Goal: Transaction & Acquisition: Purchase product/service

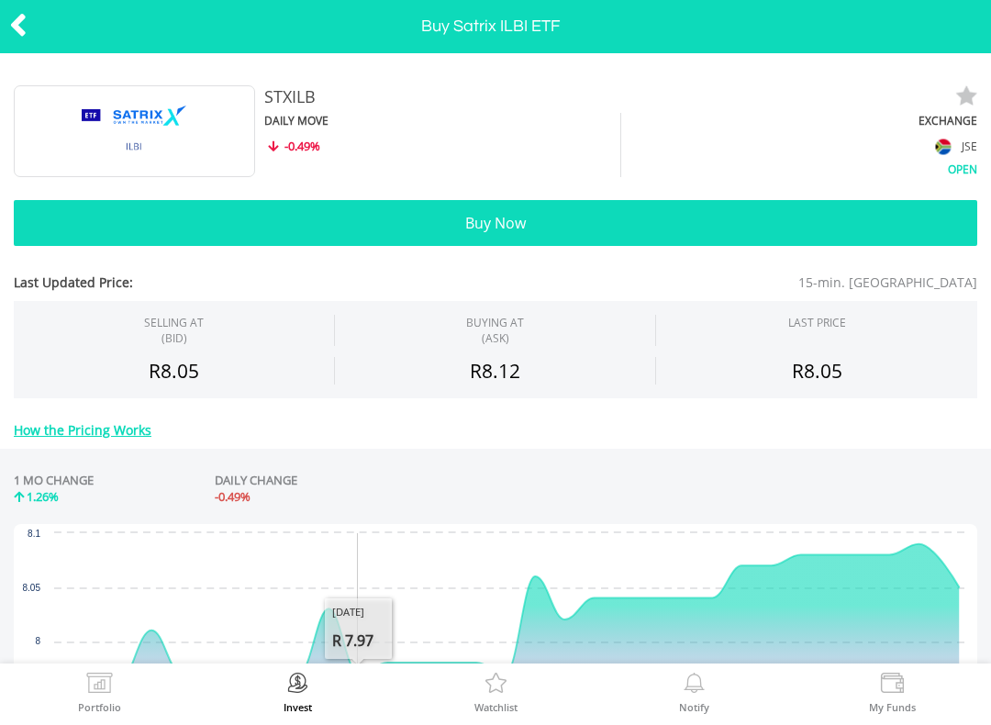
click at [21, 35] on icon at bounding box center [18, 25] width 18 height 36
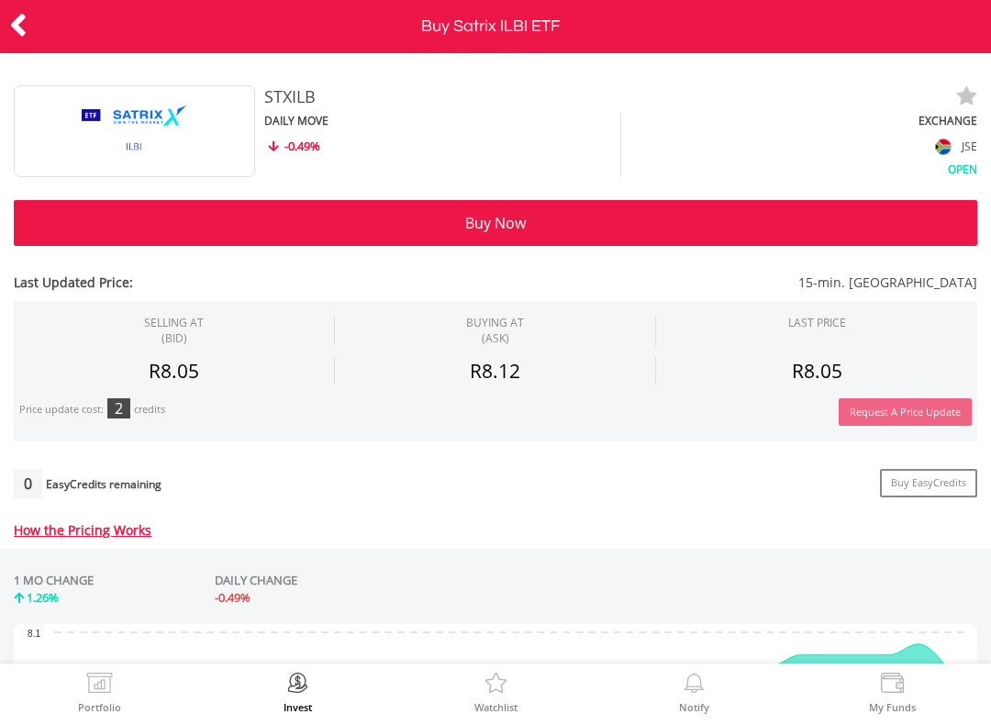
click at [26, 22] on icon at bounding box center [18, 25] width 18 height 36
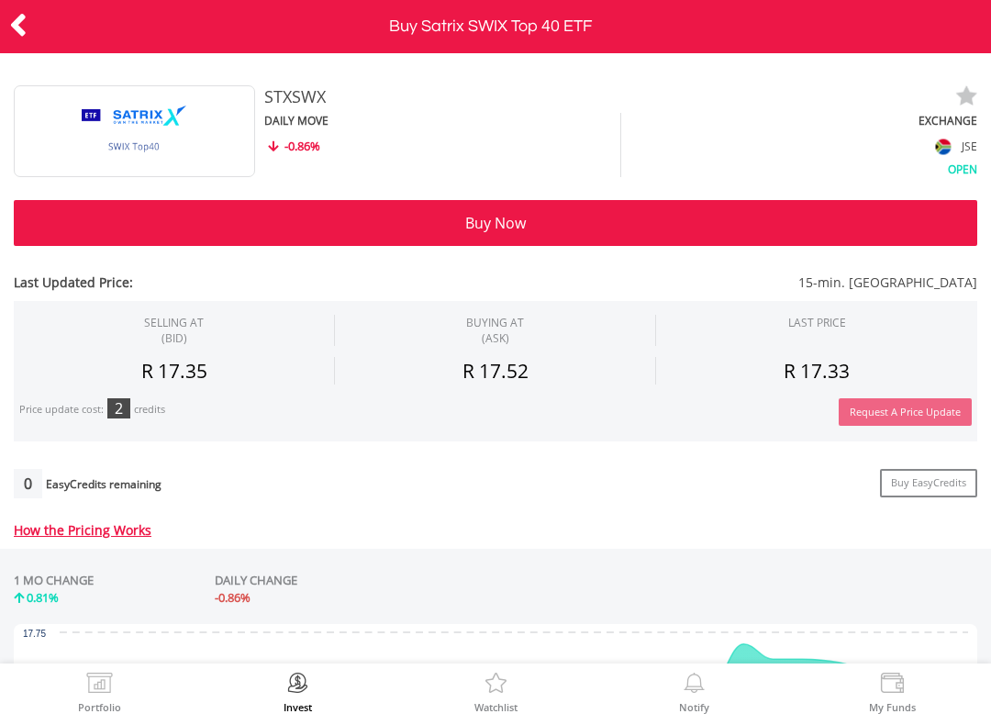
click at [459, 231] on button "Buy Now" at bounding box center [495, 223] width 963 height 46
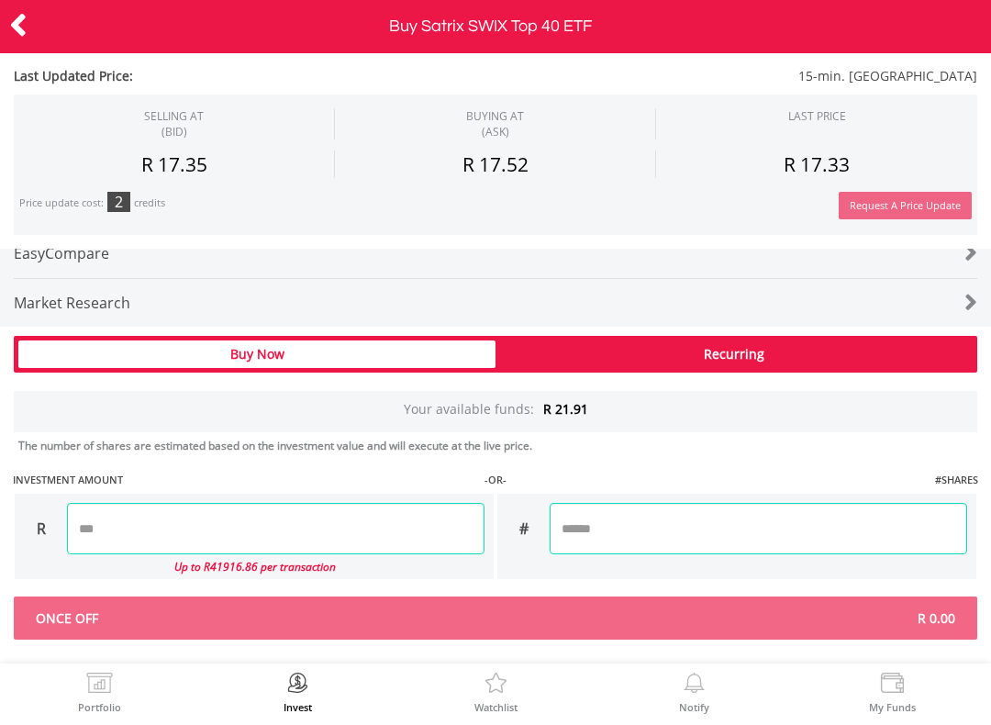
scroll to position [1075, 0]
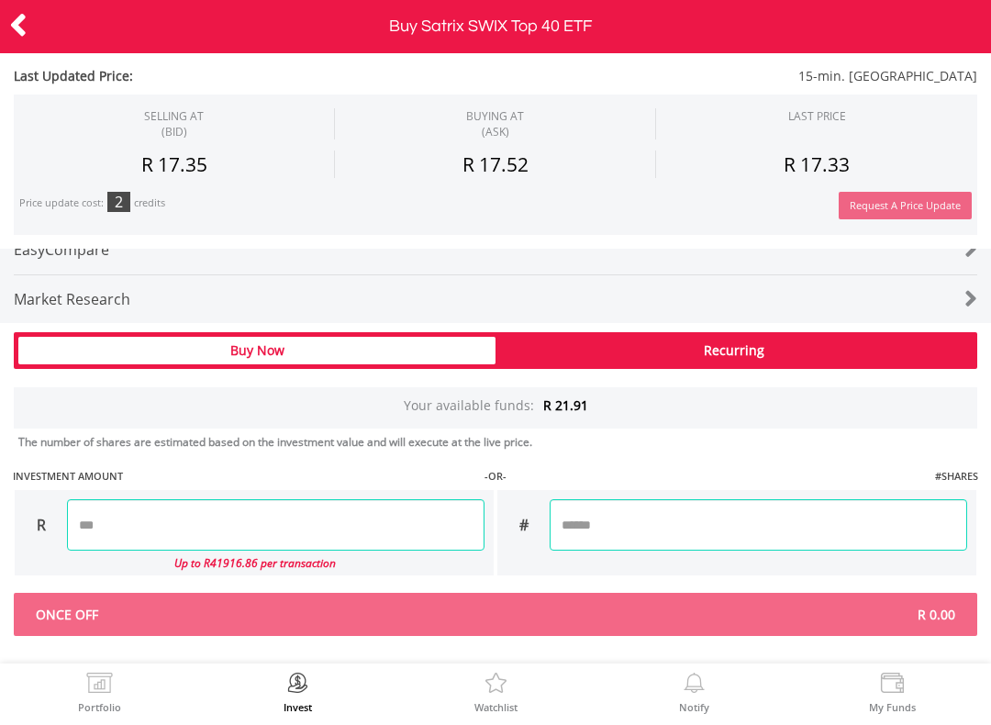
click at [283, 357] on div "Buy Now" at bounding box center [256, 351] width 477 height 28
click at [99, 515] on input "number" at bounding box center [275, 524] width 417 height 51
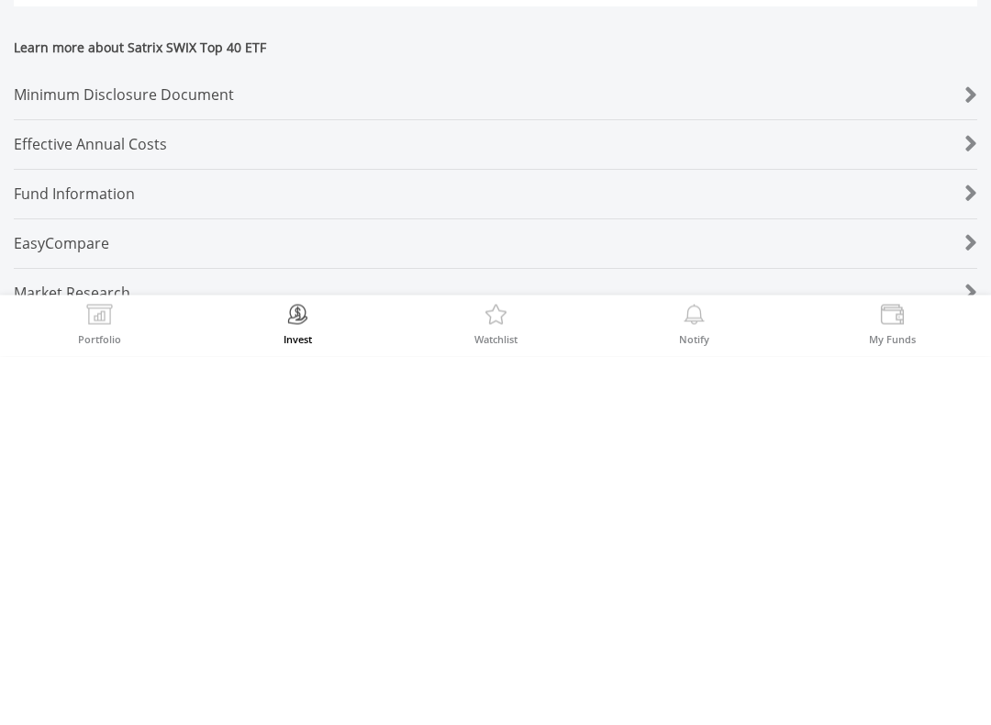
scroll to position [712, 0]
click at [68, 102] on div "Last Updated Price: 15-min. Delayed SELLING AT (BID) BUYING AT (ASK) LAST PRICE" at bounding box center [495, 371] width 991 height 1256
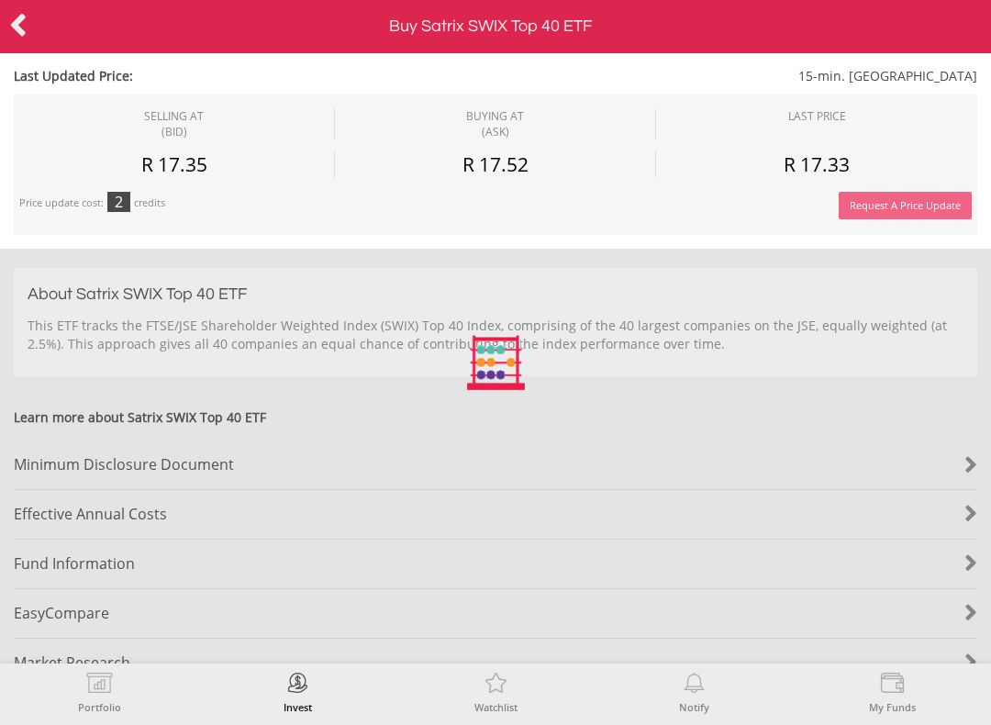
type input "*****"
type input "******"
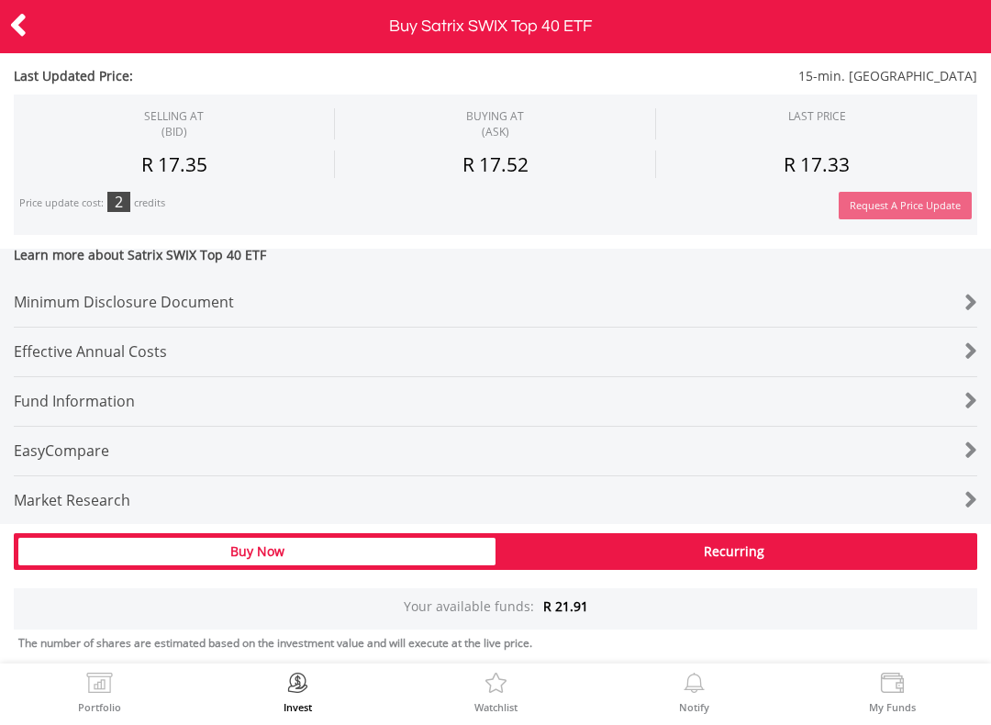
scroll to position [936, 0]
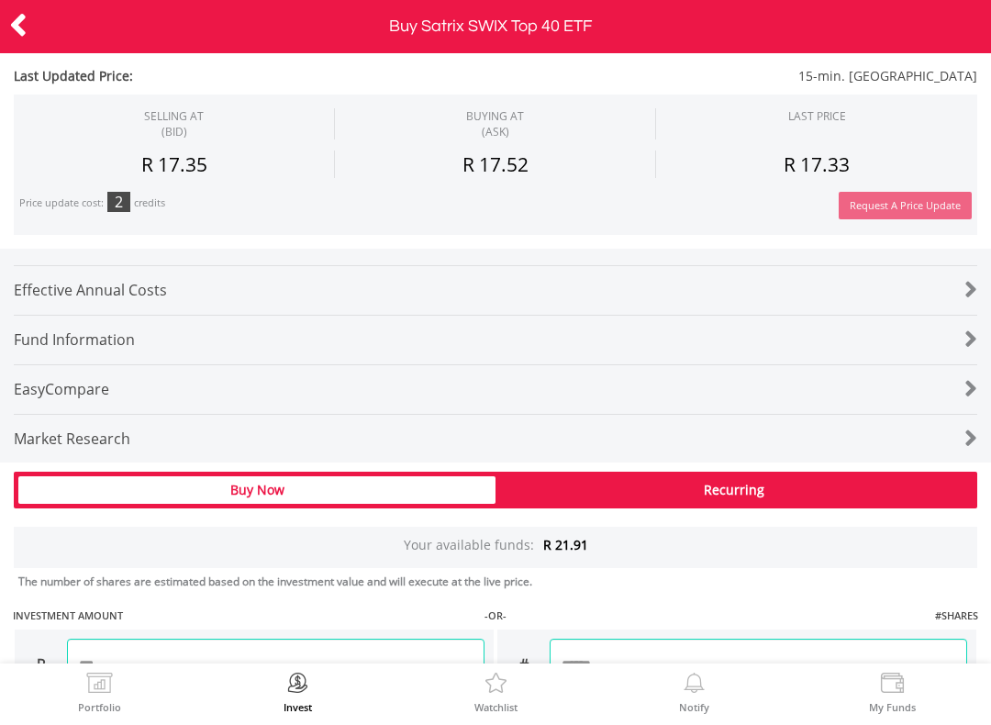
click at [25, 390] on div "EasyCompare" at bounding box center [455, 389] width 883 height 49
click at [35, 301] on div "Effective Annual Costs" at bounding box center [455, 290] width 883 height 49
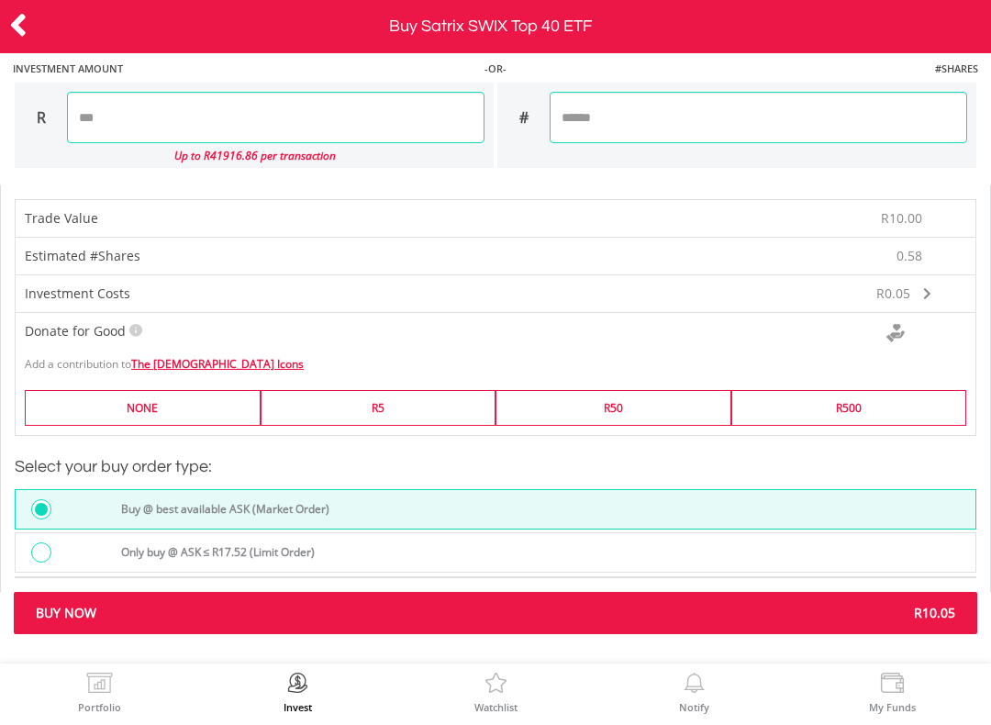
scroll to position [1481, 0]
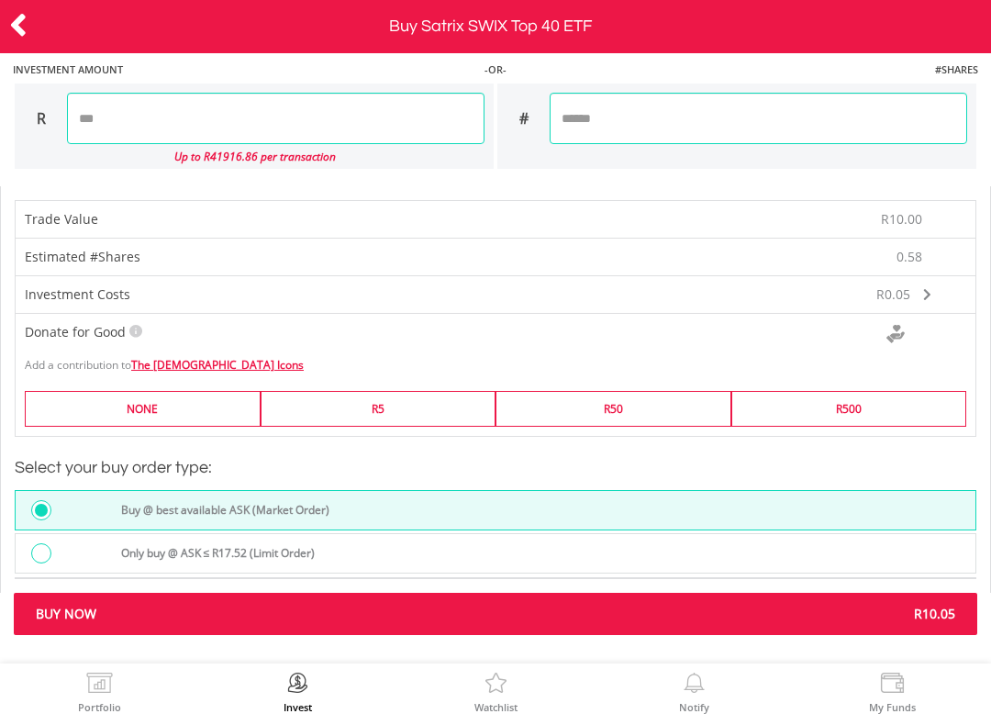
click at [91, 611] on span "Buy Now" at bounding box center [258, 613] width 473 height 18
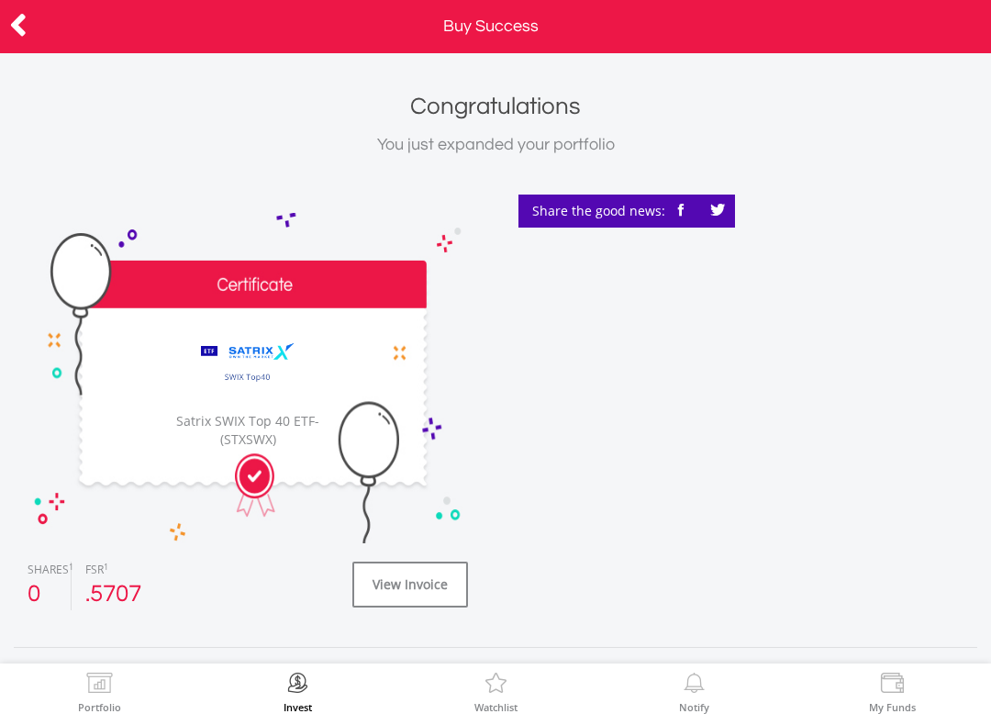
click at [13, 42] on icon at bounding box center [18, 25] width 18 height 36
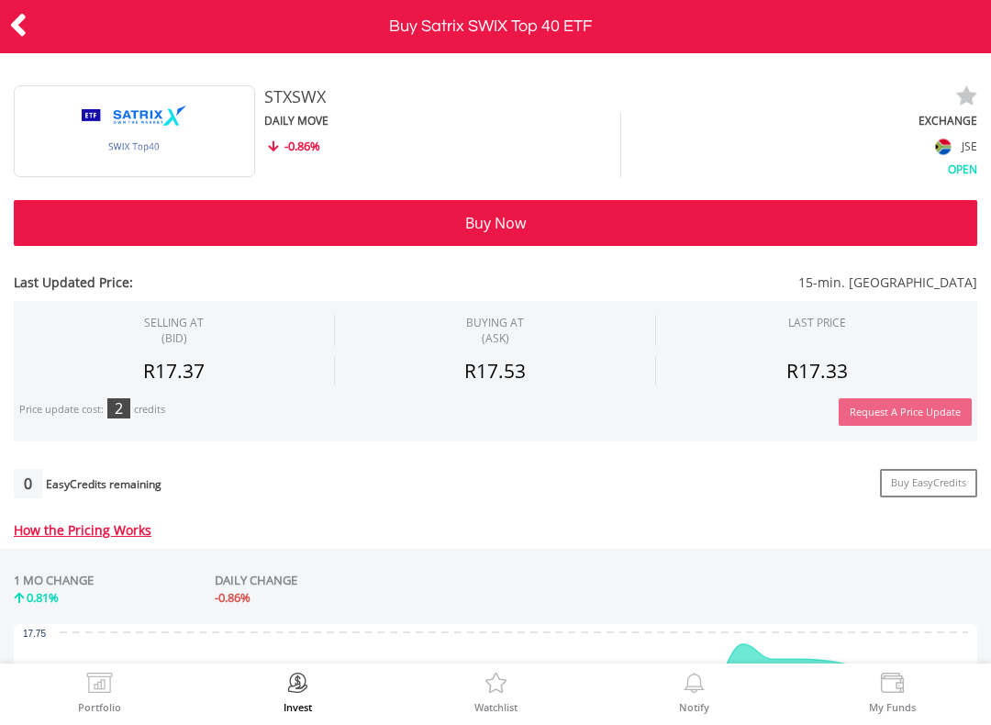
click at [284, 679] on img at bounding box center [297, 685] width 28 height 26
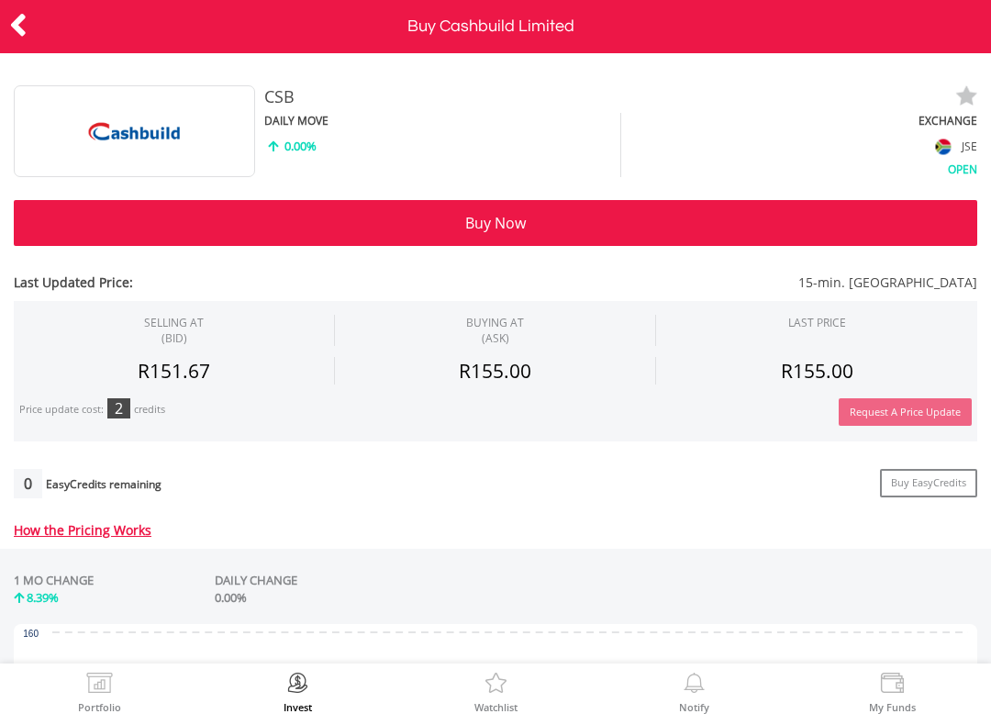
click at [14, 37] on icon at bounding box center [18, 25] width 18 height 36
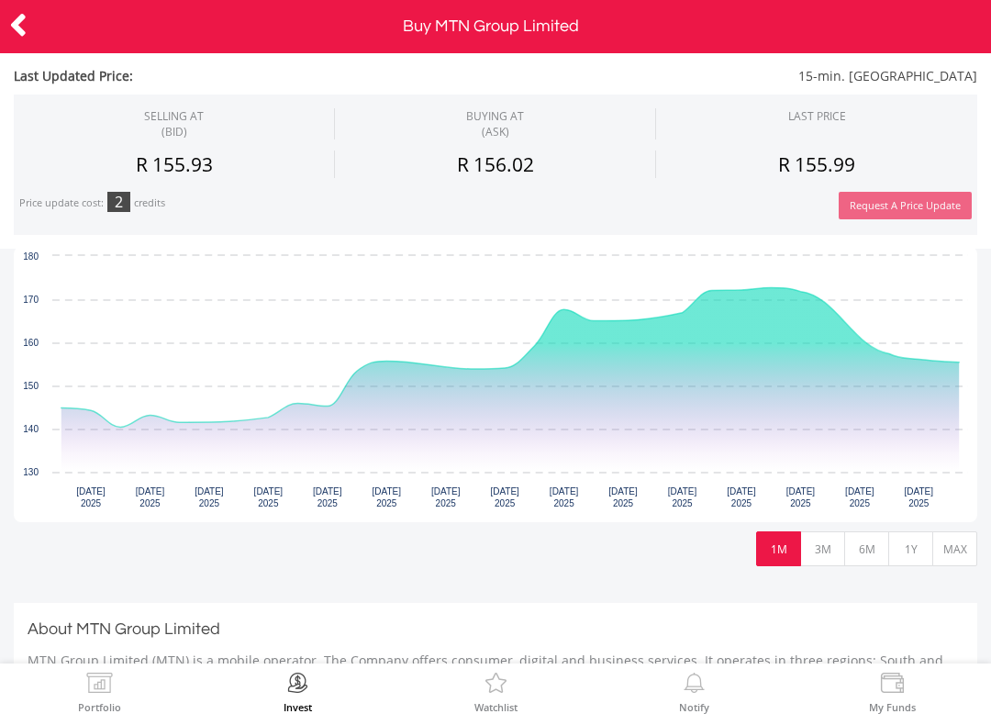
scroll to position [472, 0]
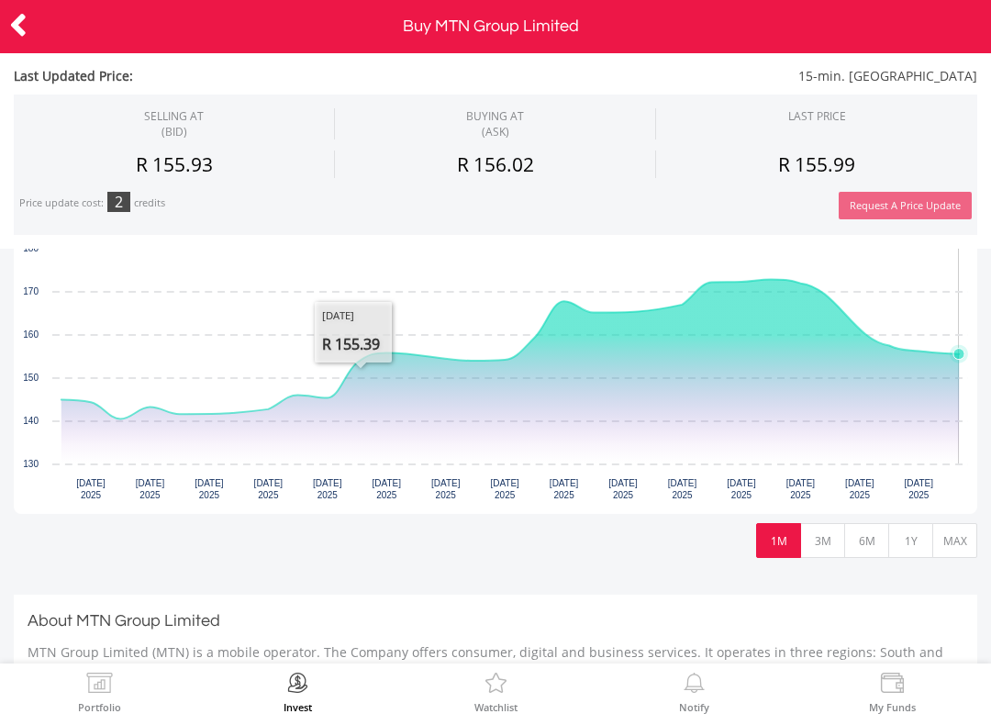
click at [948, 366] on icon "Interactive chart" at bounding box center [509, 349] width 897 height 139
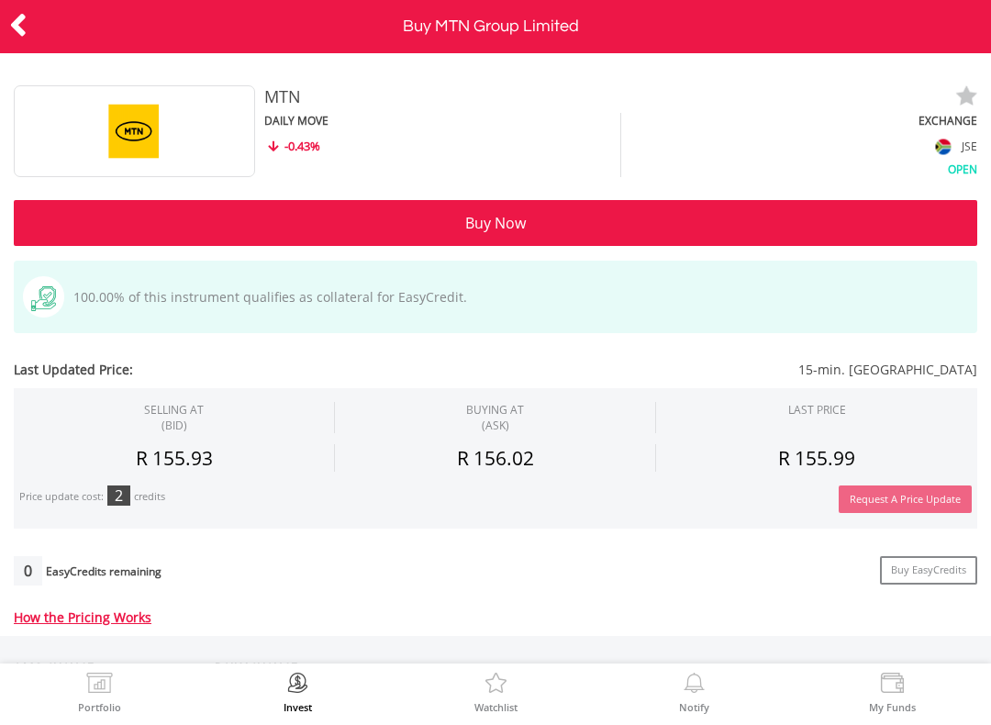
scroll to position [0, 0]
click at [9, 38] on icon at bounding box center [18, 25] width 18 height 36
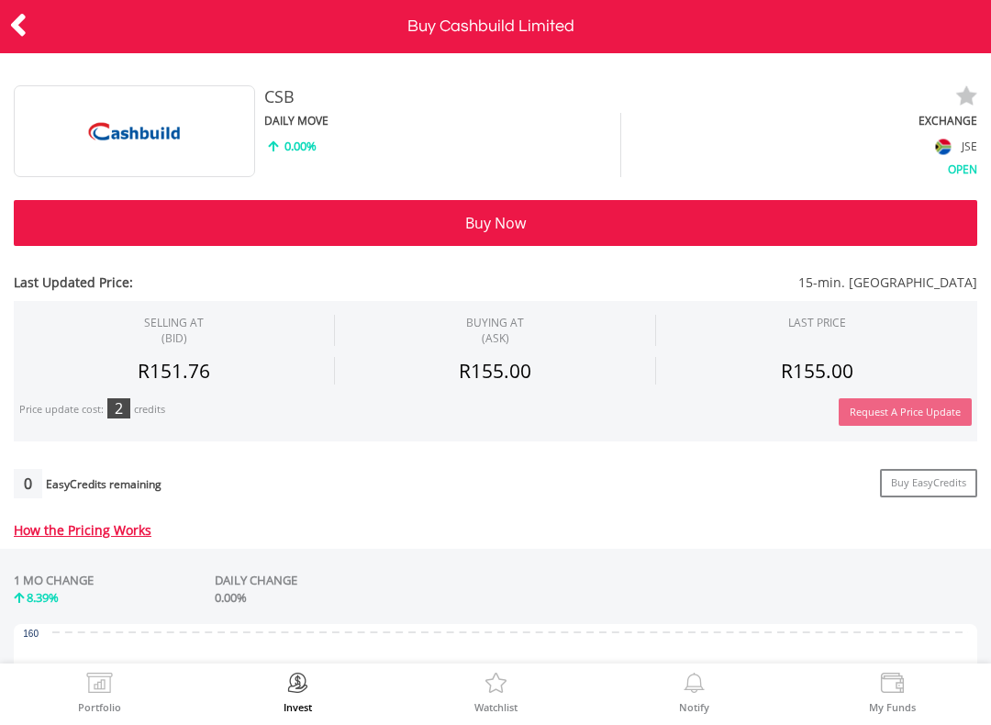
click at [6, 34] on div at bounding box center [49, 26] width 99 height 39
click at [9, 35] on icon at bounding box center [18, 25] width 18 height 36
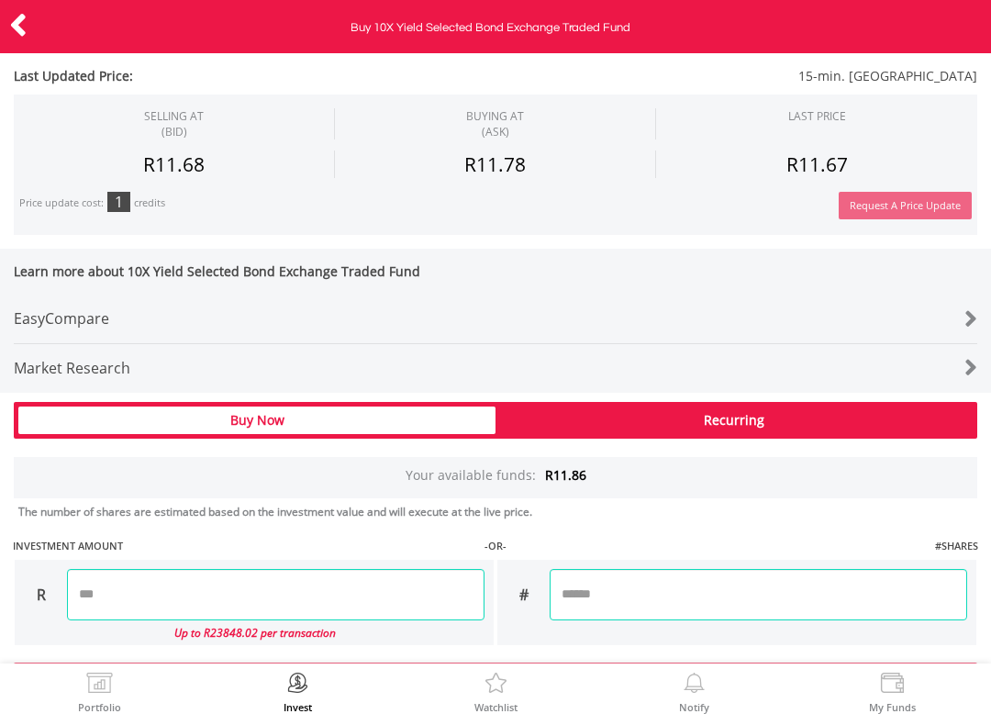
scroll to position [725, 0]
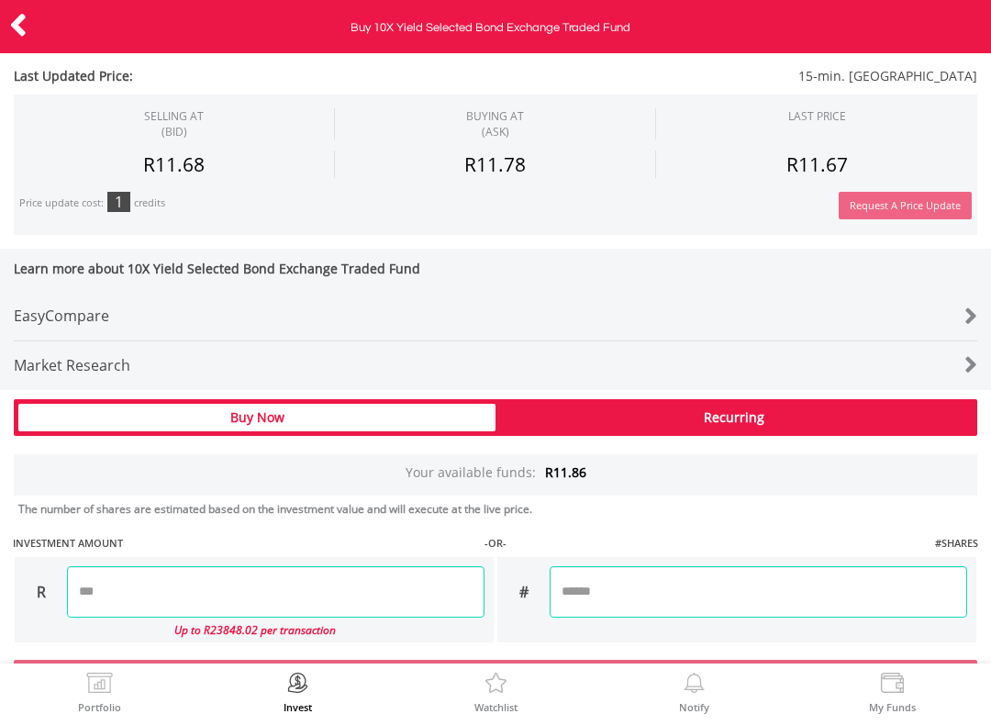
click at [155, 600] on input "number" at bounding box center [275, 591] width 417 height 51
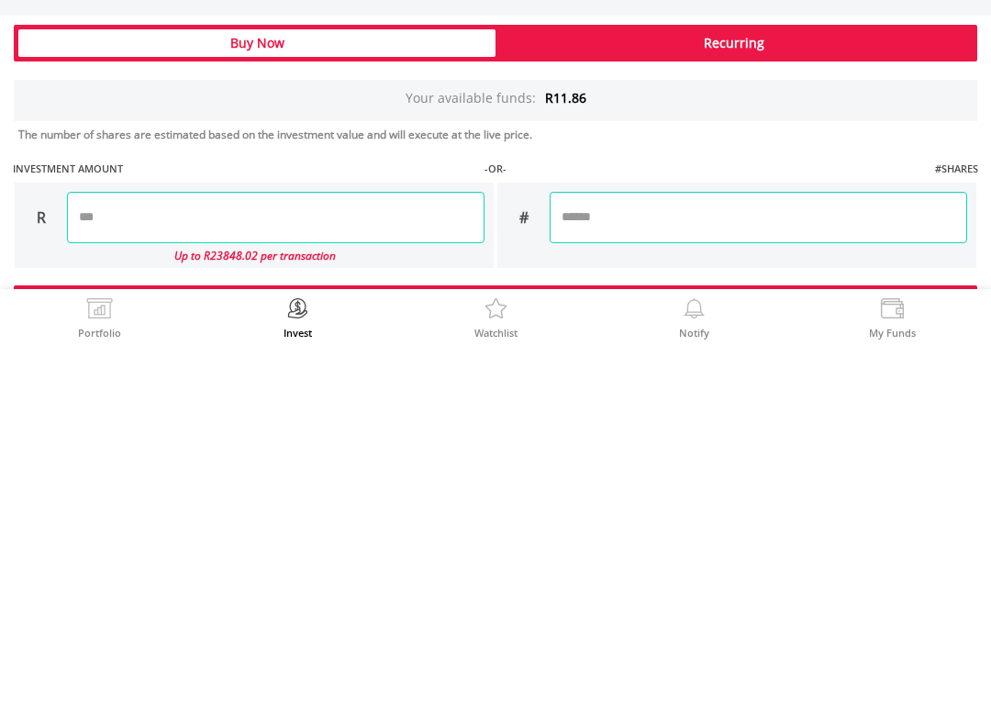
type input "**"
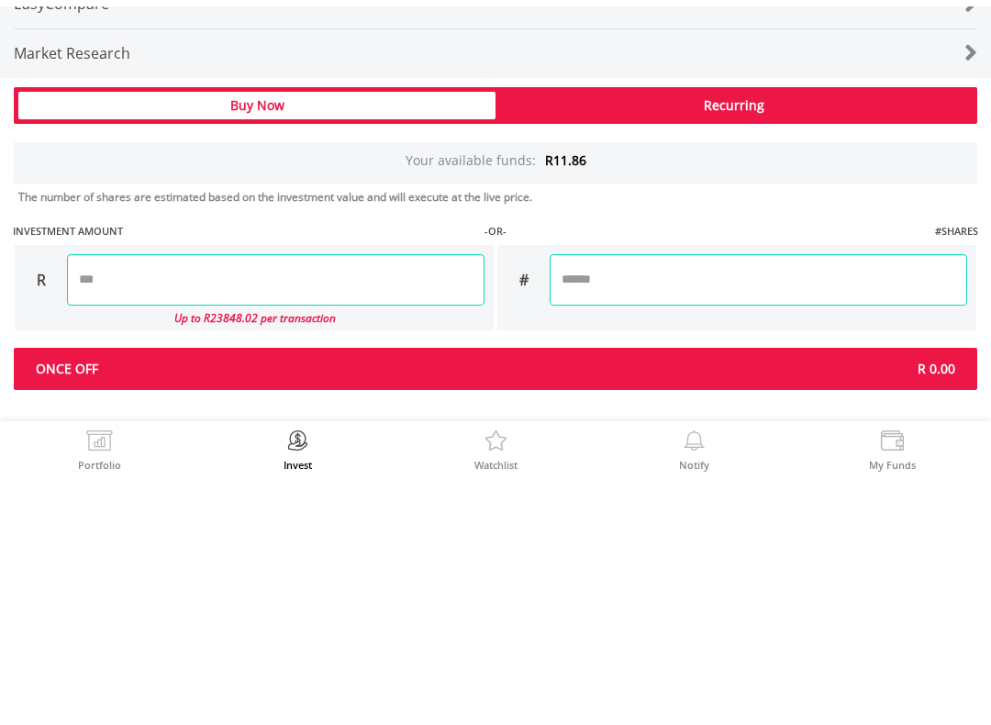
scroll to position [793, 0]
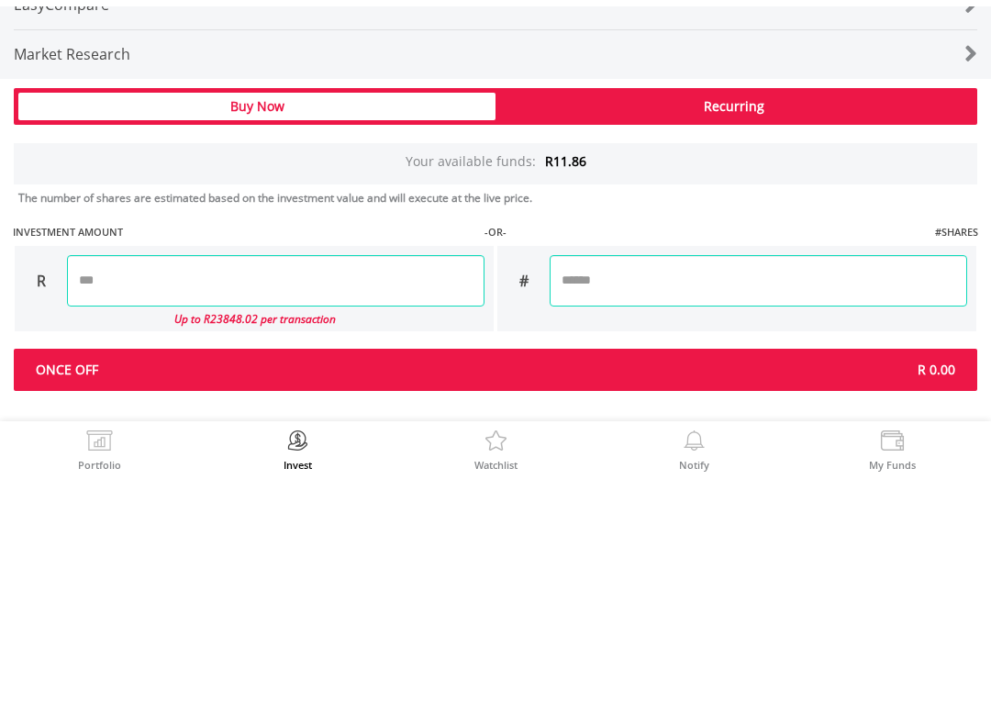
click at [155, 497] on input "**" at bounding box center [275, 522] width 417 height 51
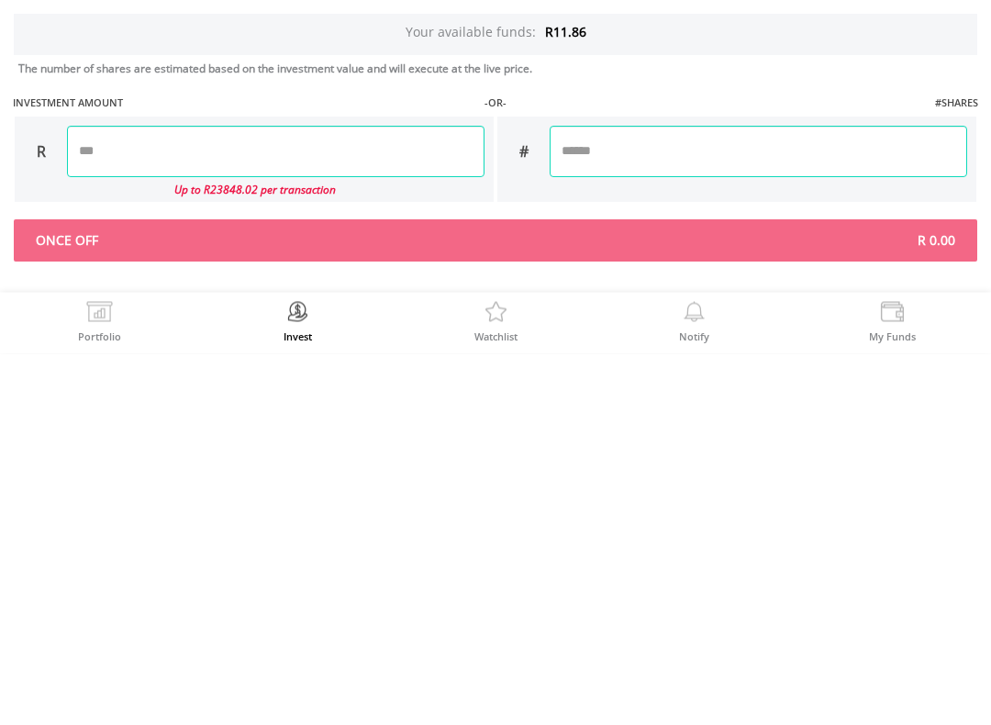
click at [658, 380] on div "The number of shares are estimated based on the investment value and will execu…" at bounding box center [495, 477] width 965 height 195
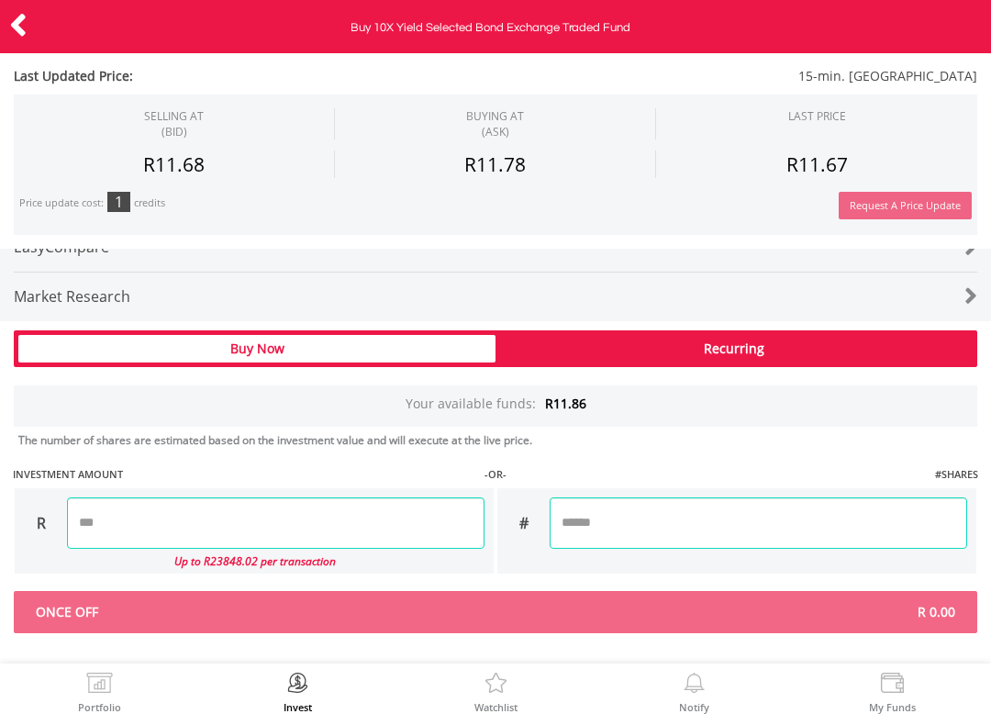
click at [203, 354] on div "Buy Now" at bounding box center [256, 349] width 477 height 28
click at [223, 355] on div "Buy Now" at bounding box center [256, 349] width 477 height 28
click at [227, 346] on div "Buy Now" at bounding box center [256, 349] width 477 height 28
click at [135, 522] on input "number" at bounding box center [275, 522] width 417 height 51
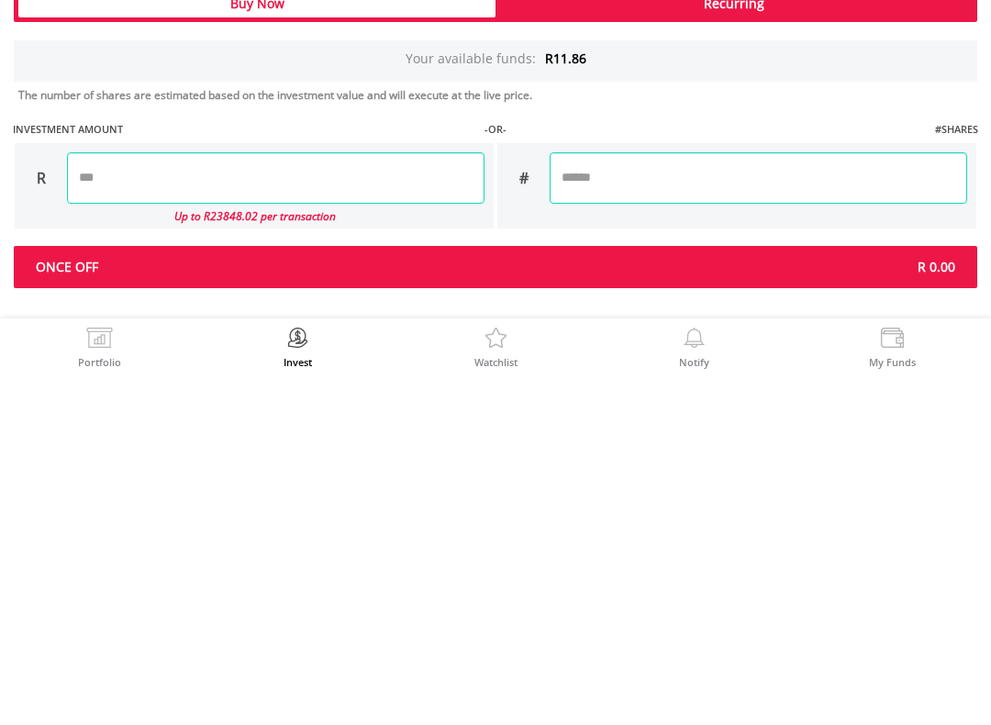
click at [52, 262] on div "Last Updated Price: 15-min. Delayed SELLING AT (BID) BUYING AT (ASK) LAST PRICE" at bounding box center [495, 147] width 991 height 971
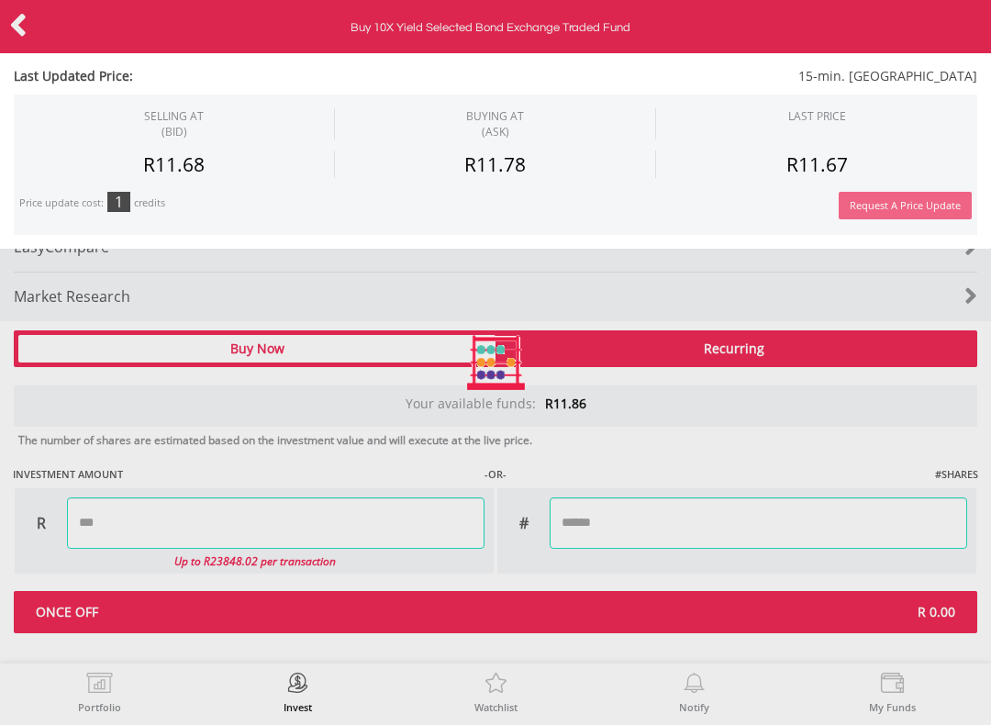
type input "*****"
type input "******"
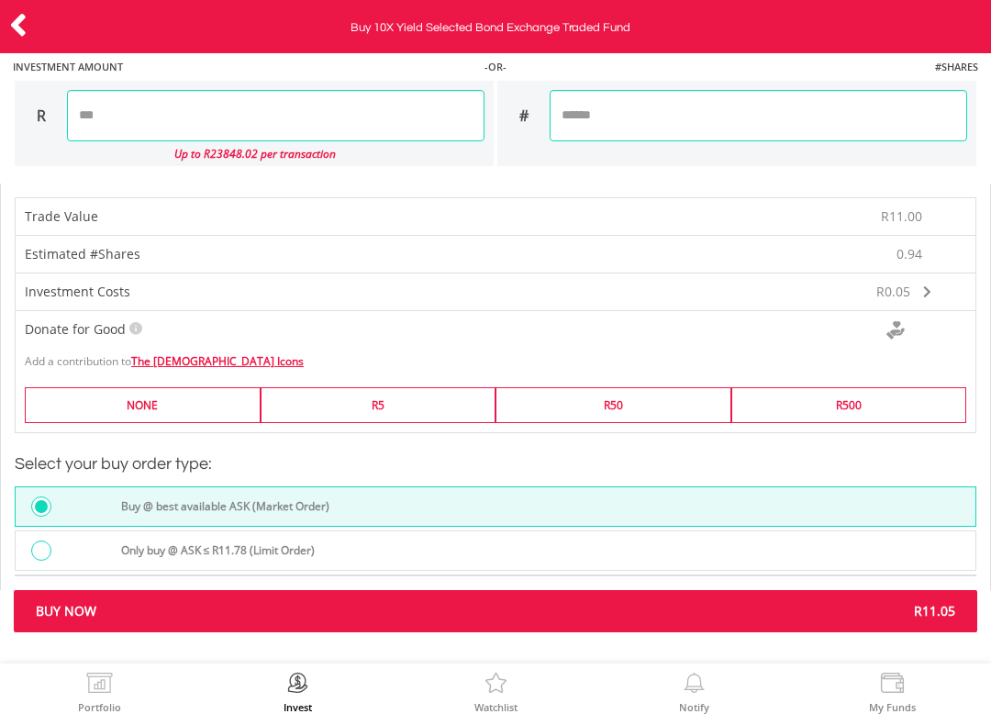
scroll to position [1200, 0]
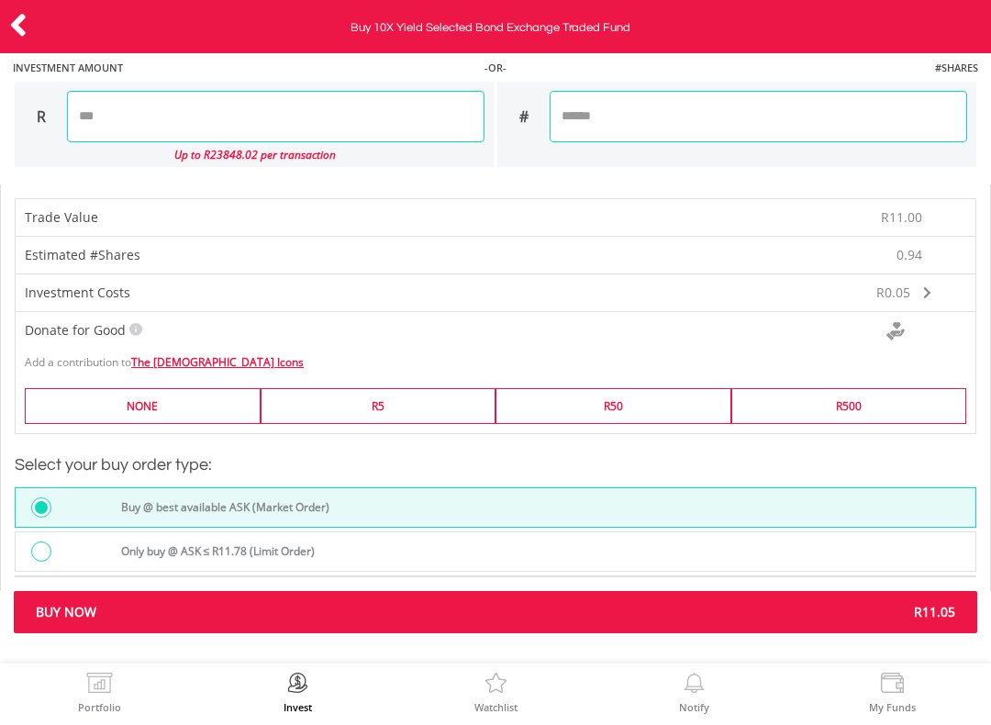
click at [101, 609] on span "Buy Now" at bounding box center [258, 612] width 473 height 18
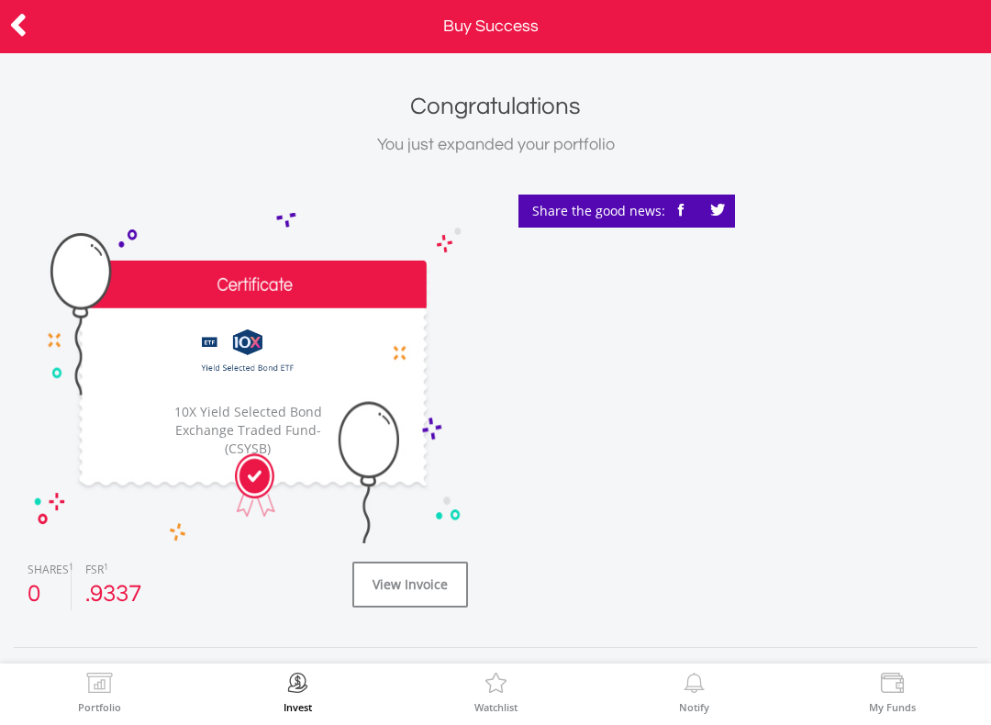
click at [9, 37] on icon at bounding box center [18, 25] width 18 height 36
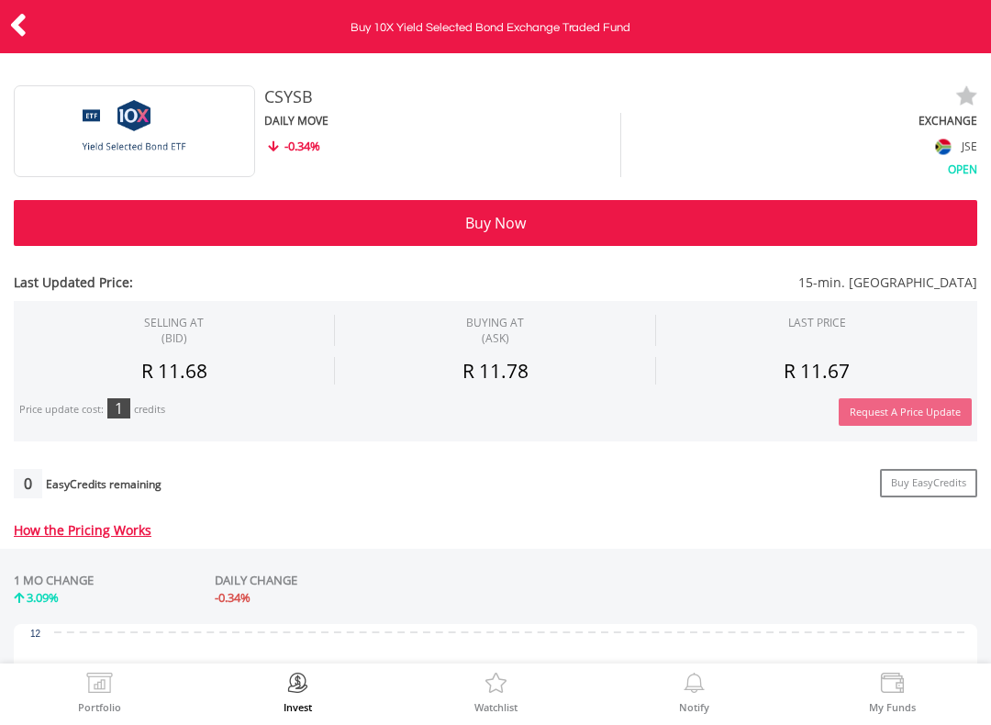
click at [96, 690] on img at bounding box center [99, 685] width 28 height 26
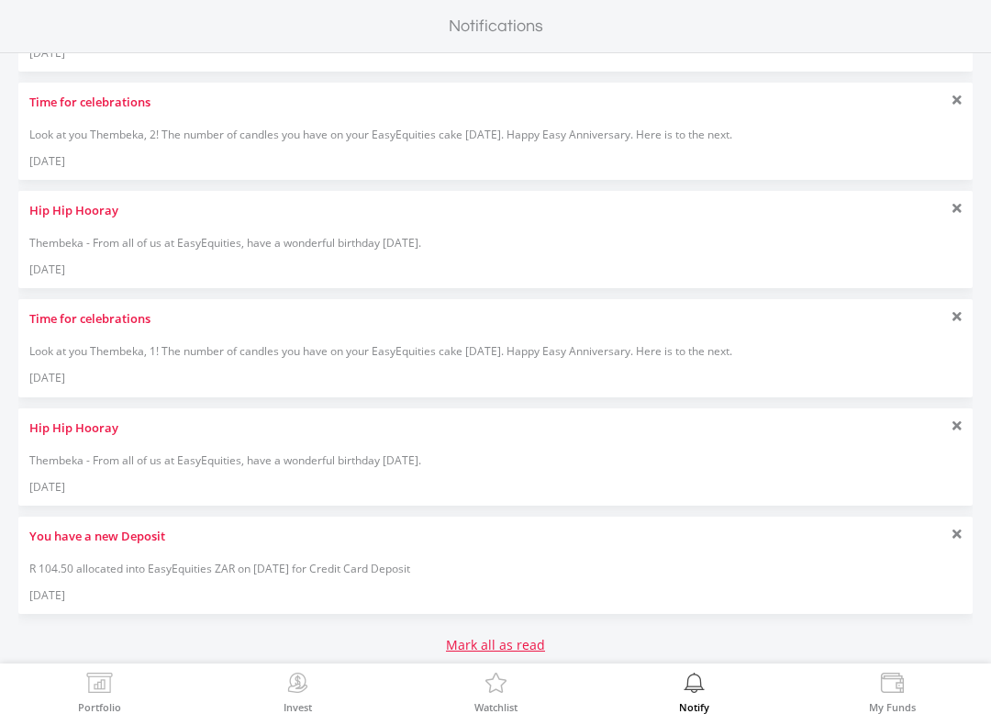
scroll to position [683, 0]
click at [488, 651] on link "Mark all as read" at bounding box center [495, 646] width 99 height 18
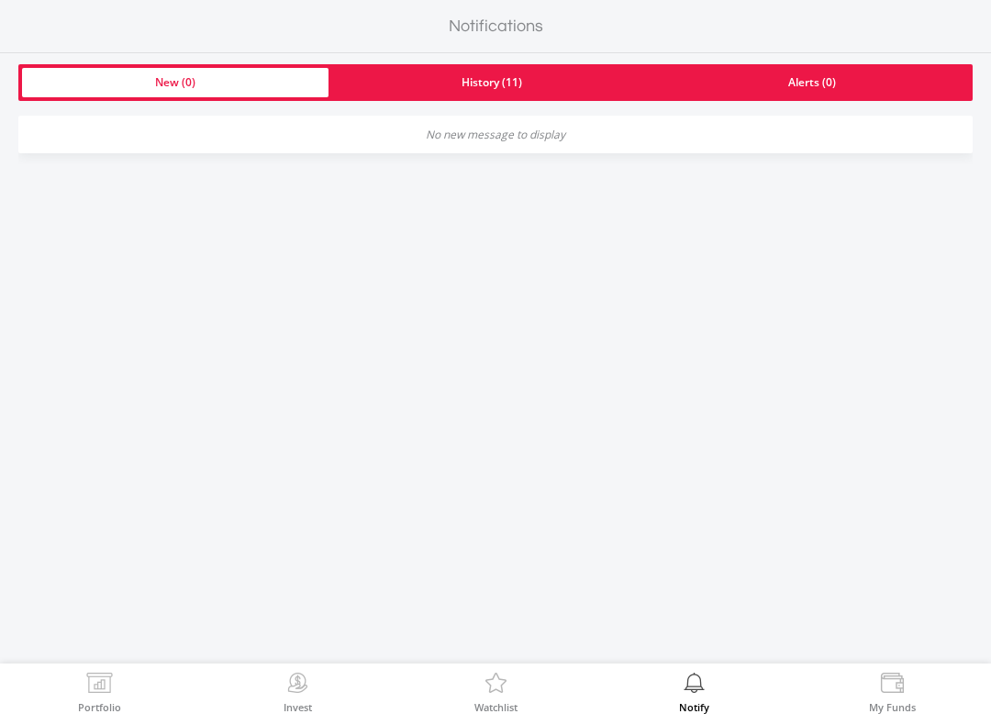
click at [81, 712] on label "Portfolio" at bounding box center [99, 707] width 43 height 10
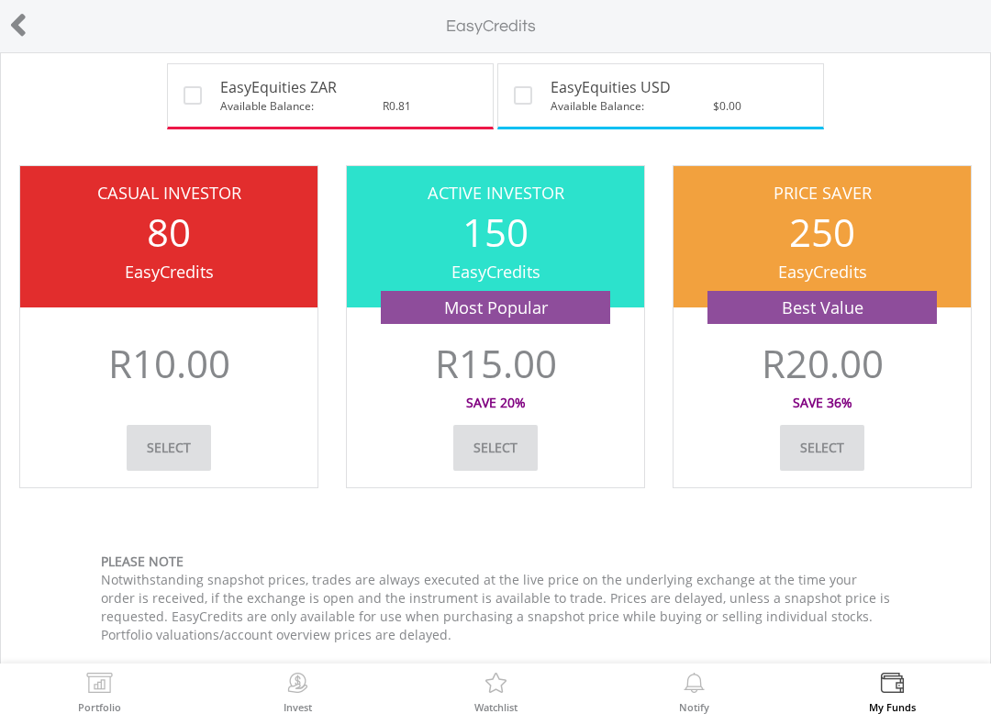
scroll to position [284, 0]
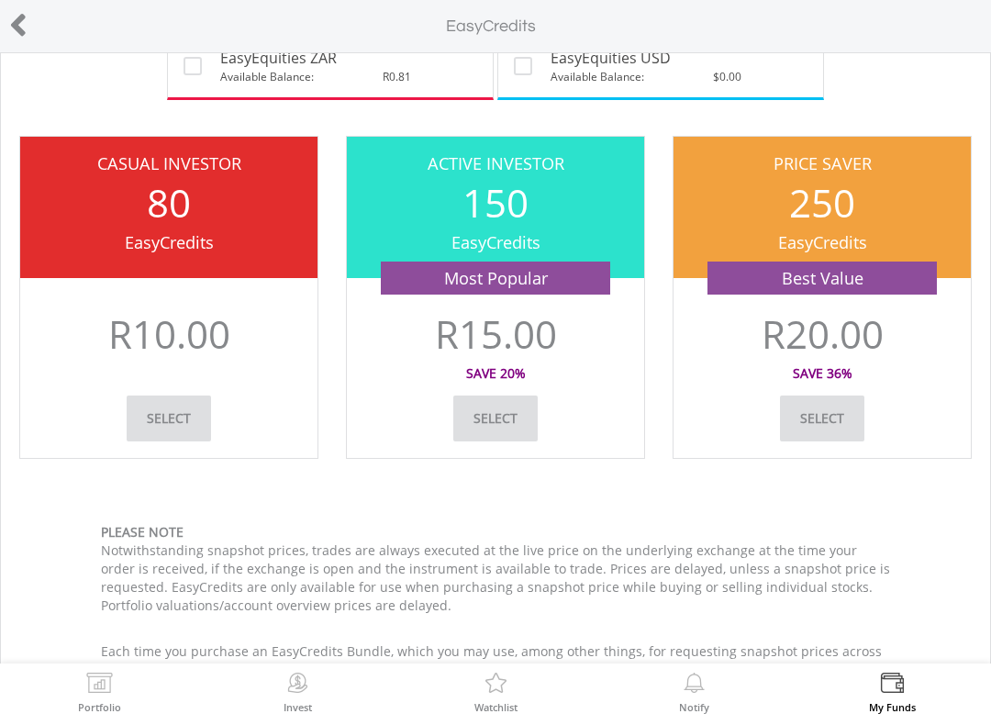
click at [148, 239] on div "EasyCredits" at bounding box center [168, 242] width 297 height 24
click at [129, 240] on div "EasyCredits" at bounding box center [168, 242] width 297 height 24
click at [172, 348] on p "R10.00" at bounding box center [169, 334] width 122 height 39
click at [158, 414] on link "Select" at bounding box center [169, 418] width 84 height 46
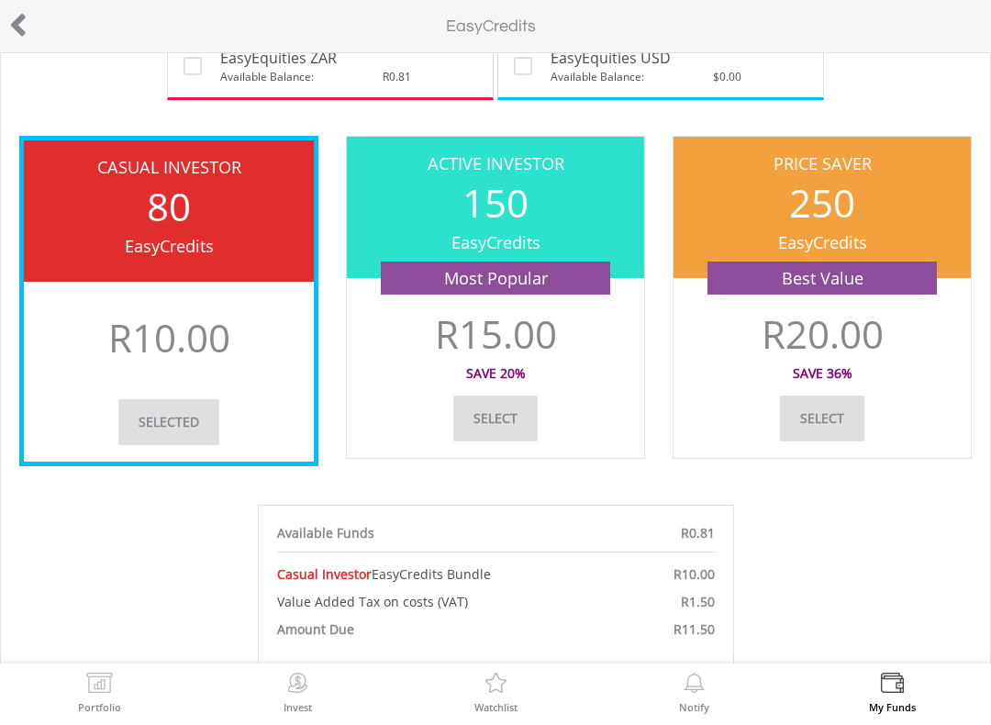
click at [168, 416] on link "selected" at bounding box center [168, 422] width 101 height 46
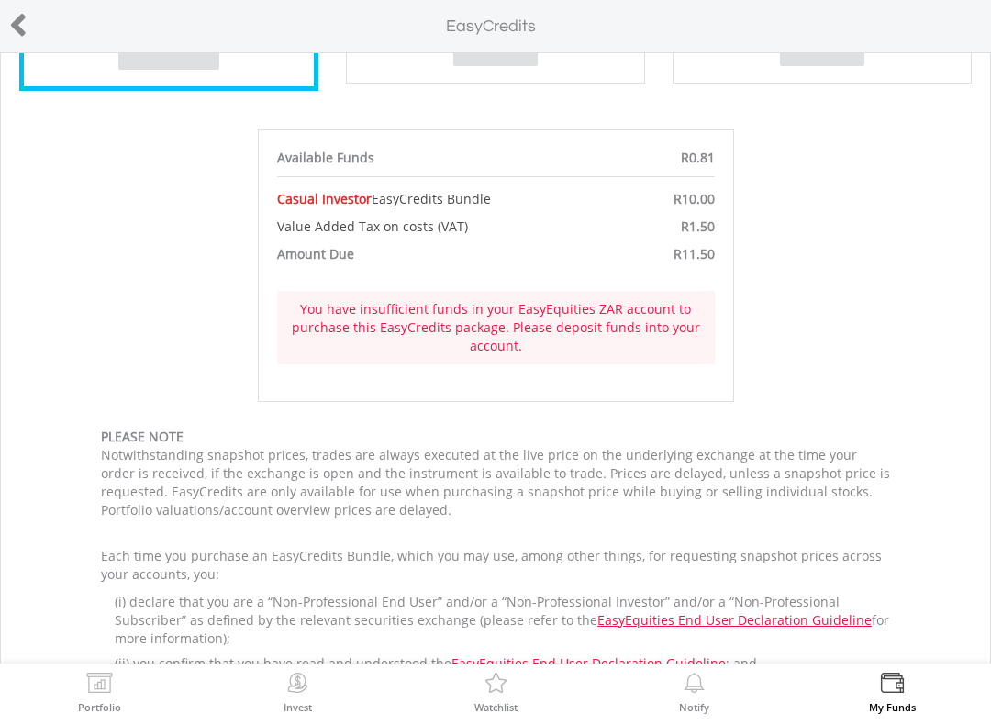
scroll to position [661, 0]
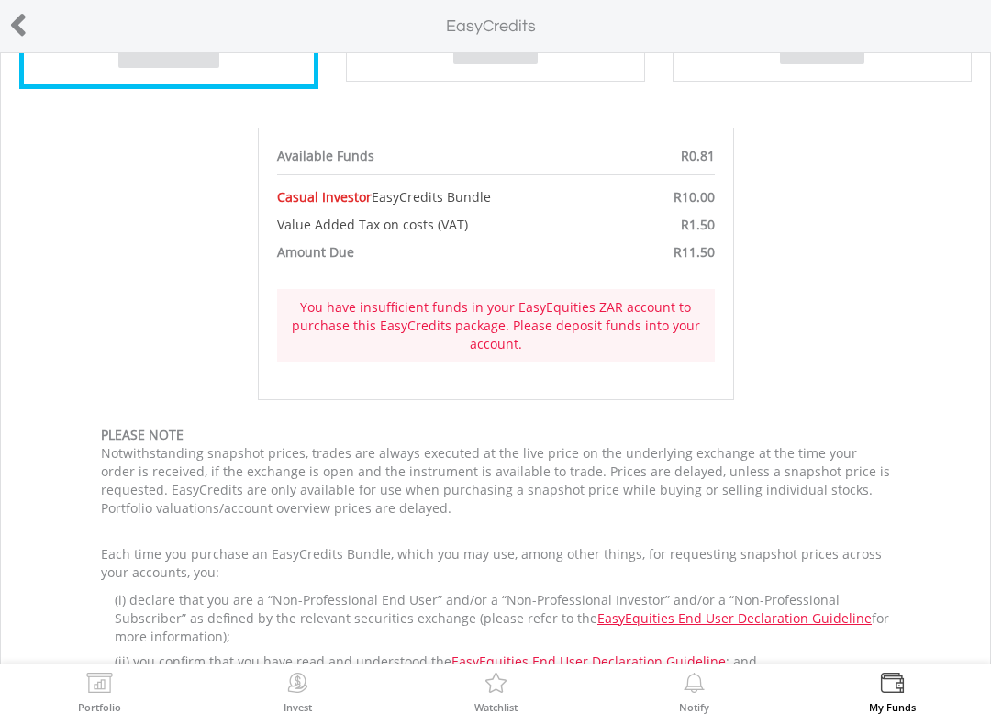
click at [302, 691] on img at bounding box center [297, 685] width 28 height 26
